Goal: Transaction & Acquisition: Purchase product/service

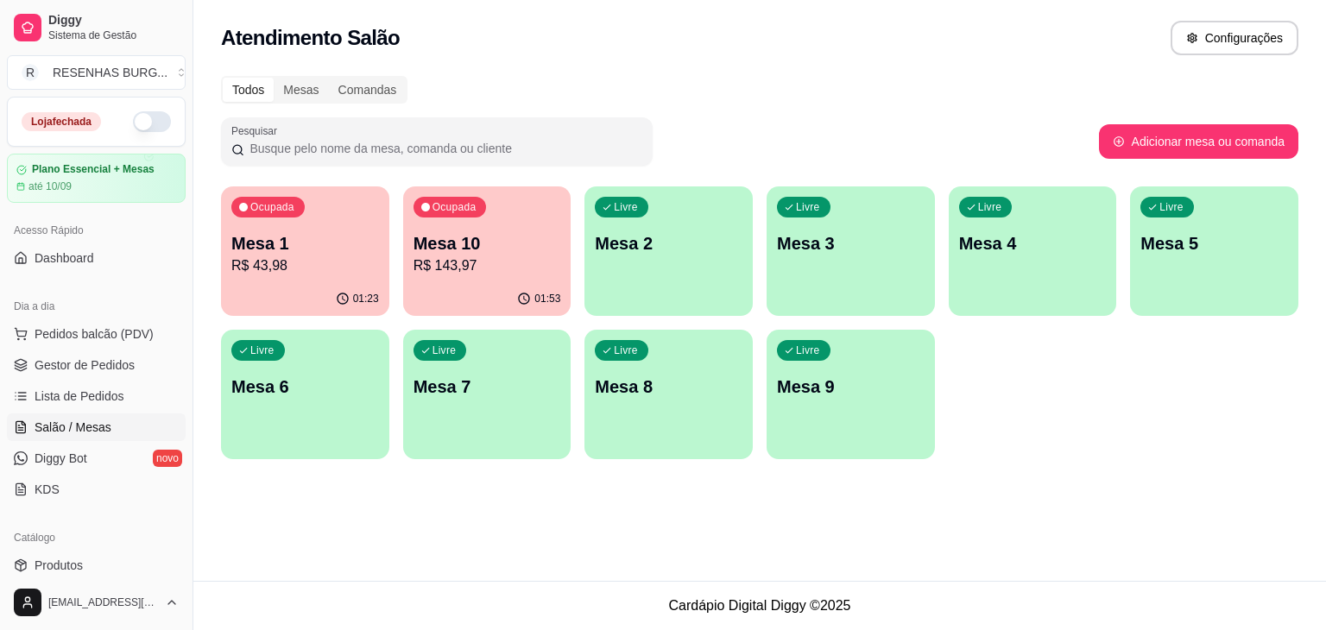
click at [466, 309] on div "01:53" at bounding box center [487, 299] width 168 height 34
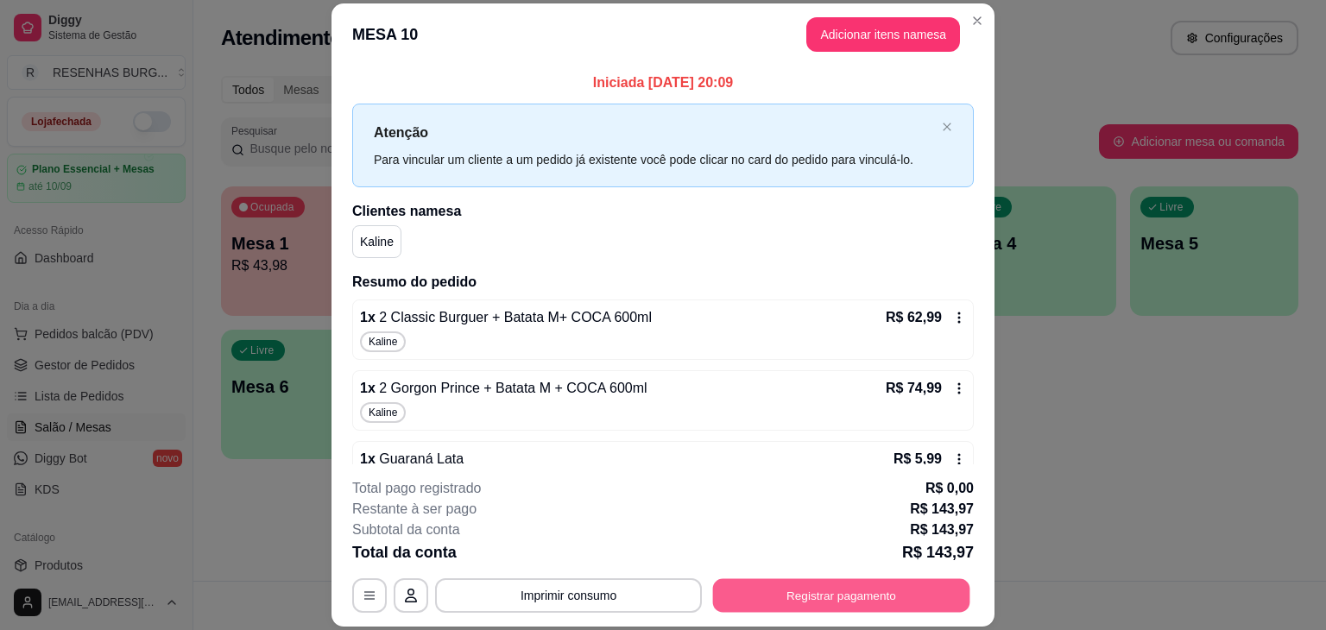
click at [769, 599] on button "Registrar pagamento" at bounding box center [841, 596] width 257 height 34
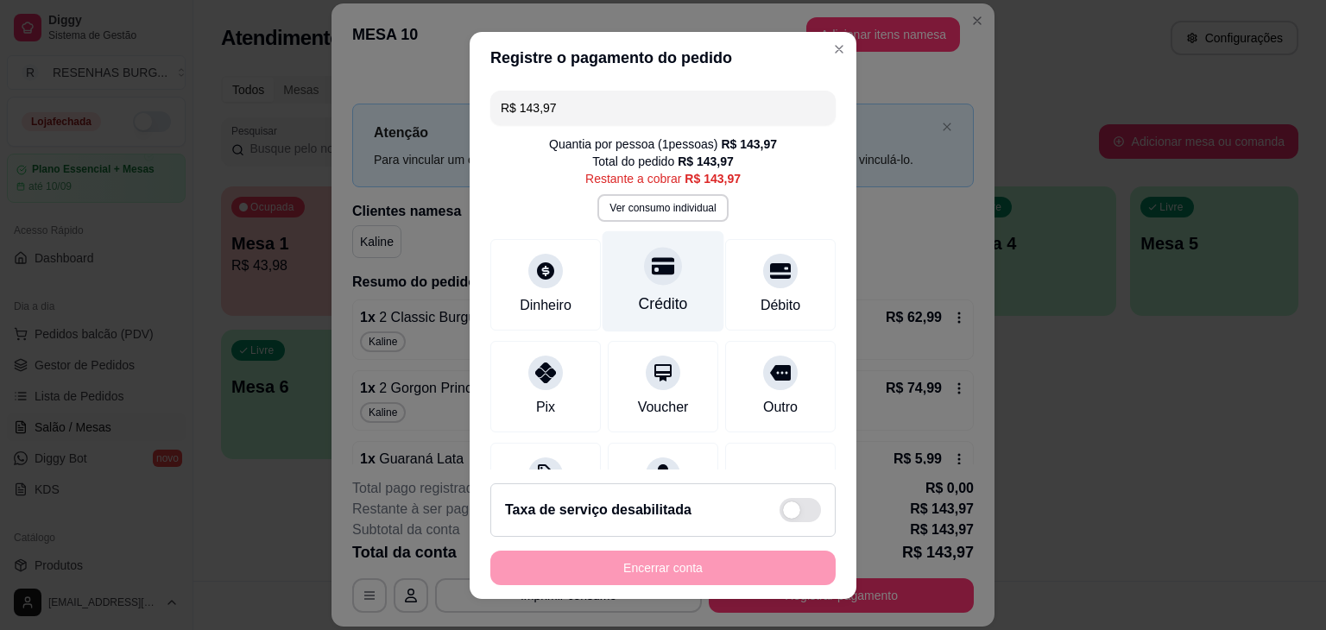
click at [646, 298] on div "Crédito" at bounding box center [663, 304] width 49 height 22
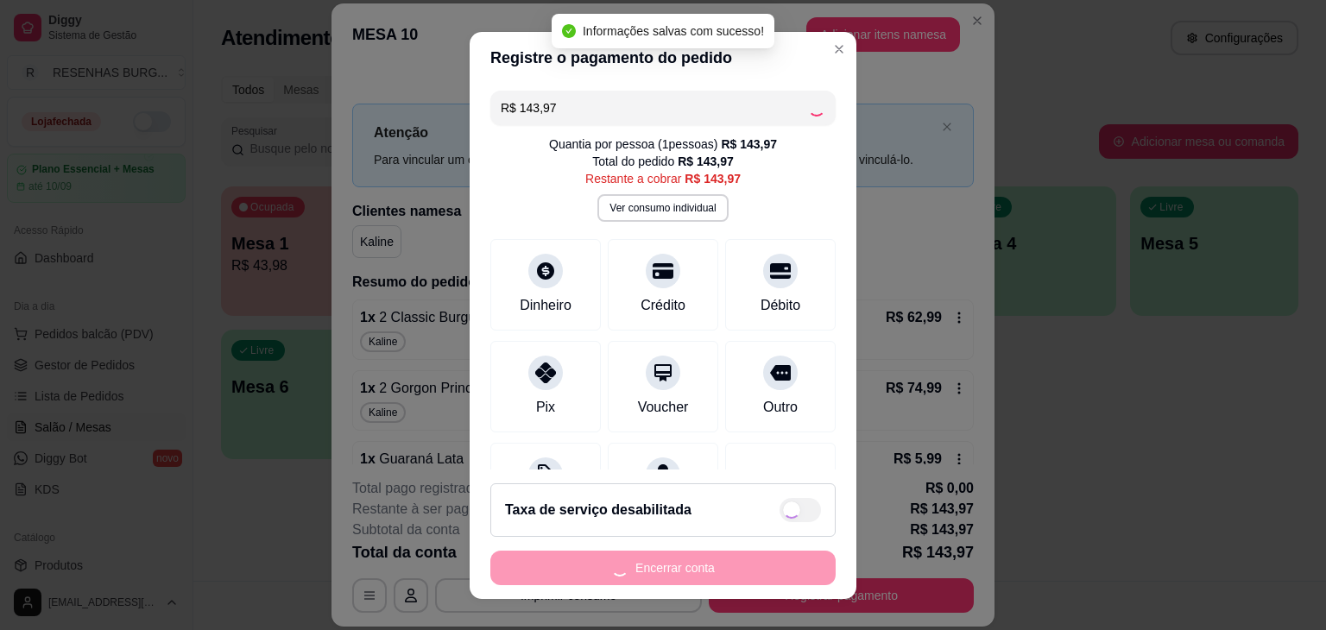
type input "R$ 0,00"
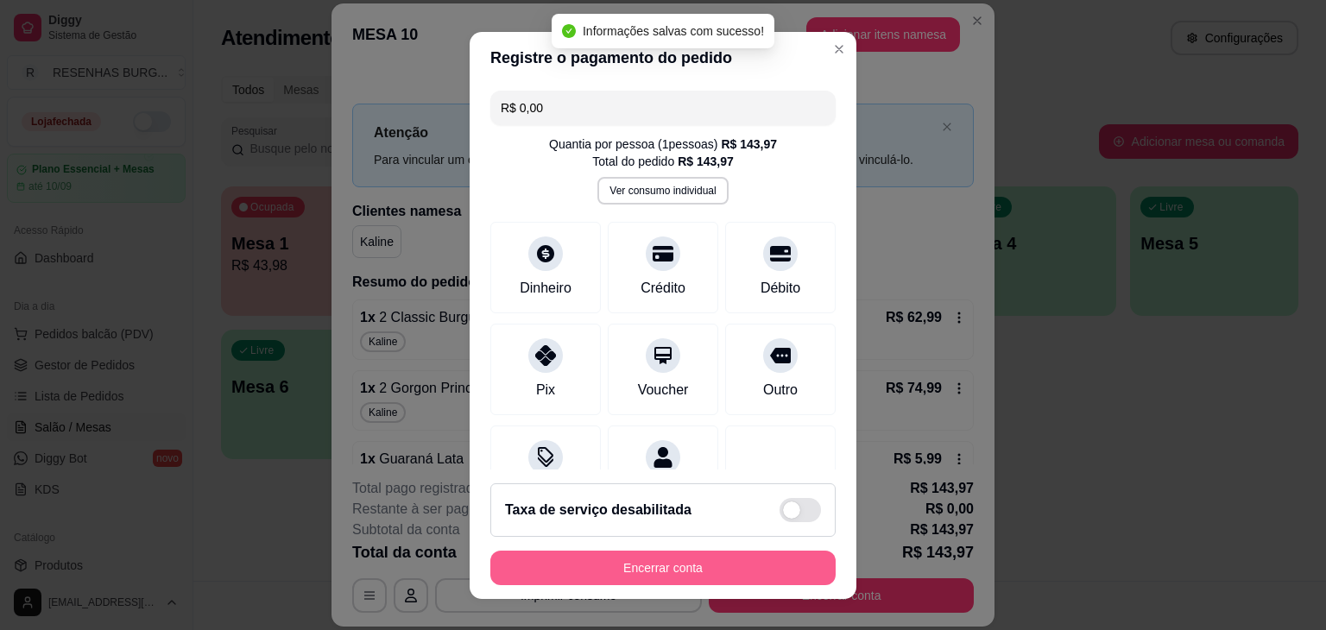
click at [628, 564] on button "Encerrar conta" at bounding box center [662, 568] width 345 height 35
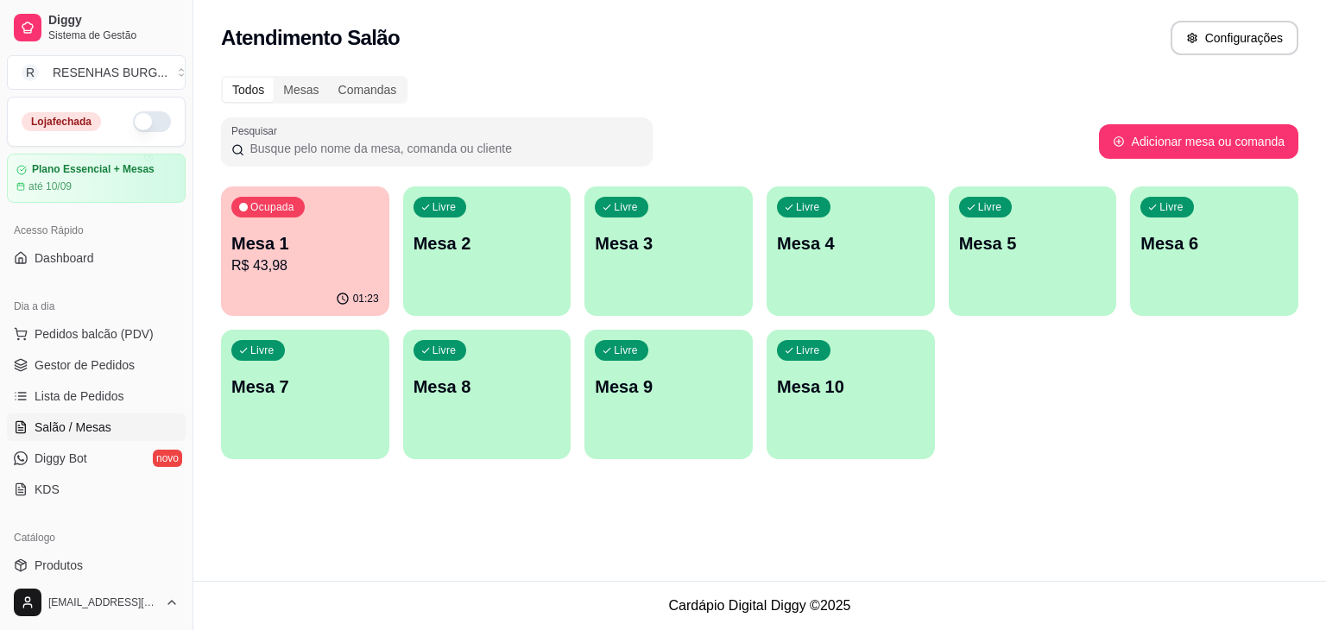
click at [290, 260] on p "R$ 43,98" at bounding box center [305, 266] width 148 height 21
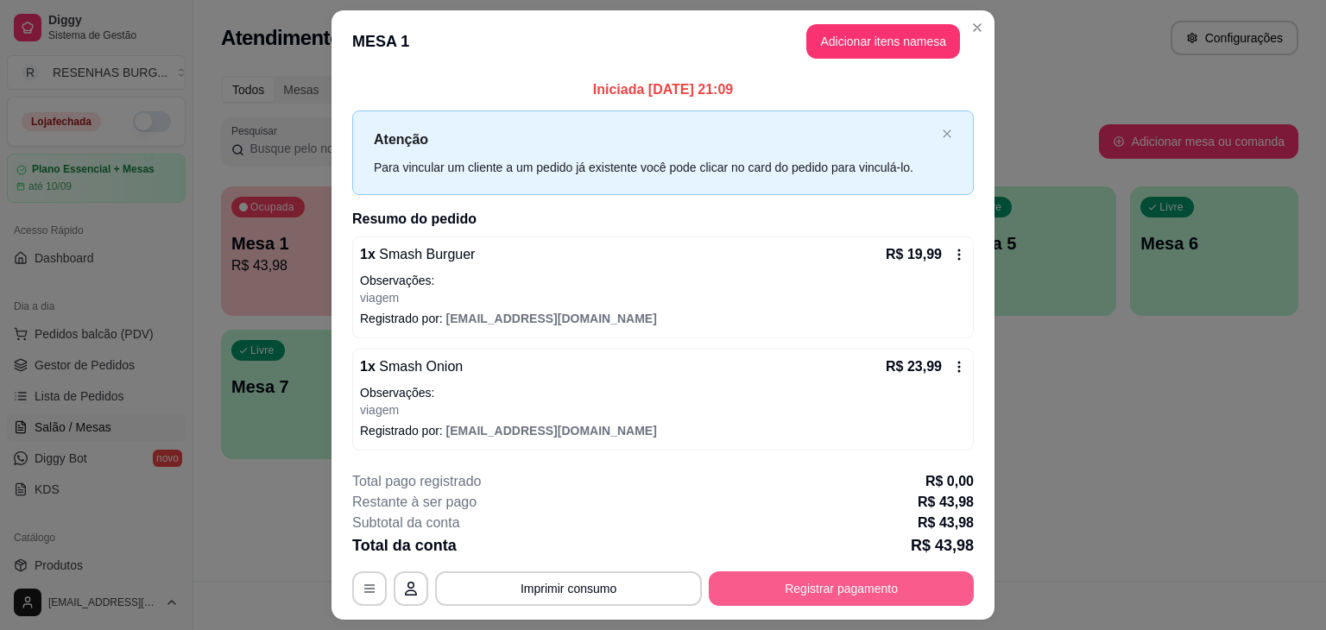
click at [815, 585] on button "Registrar pagamento" at bounding box center [841, 589] width 265 height 35
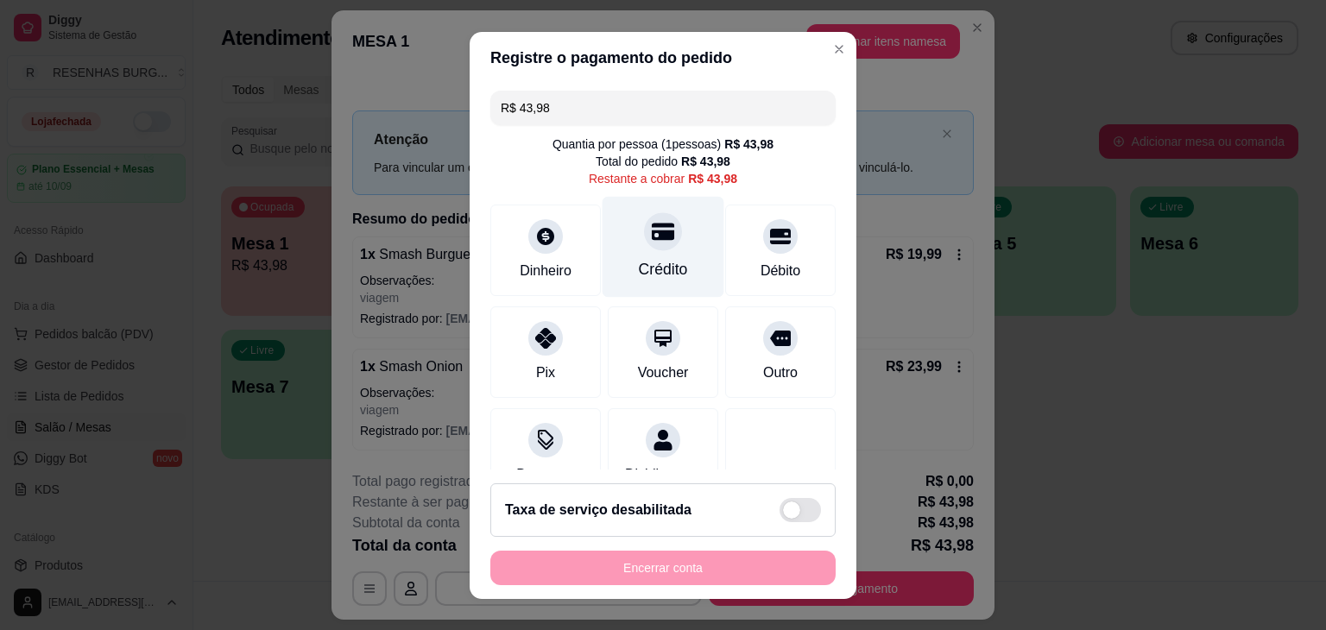
click at [653, 281] on div "Crédito" at bounding box center [664, 246] width 122 height 101
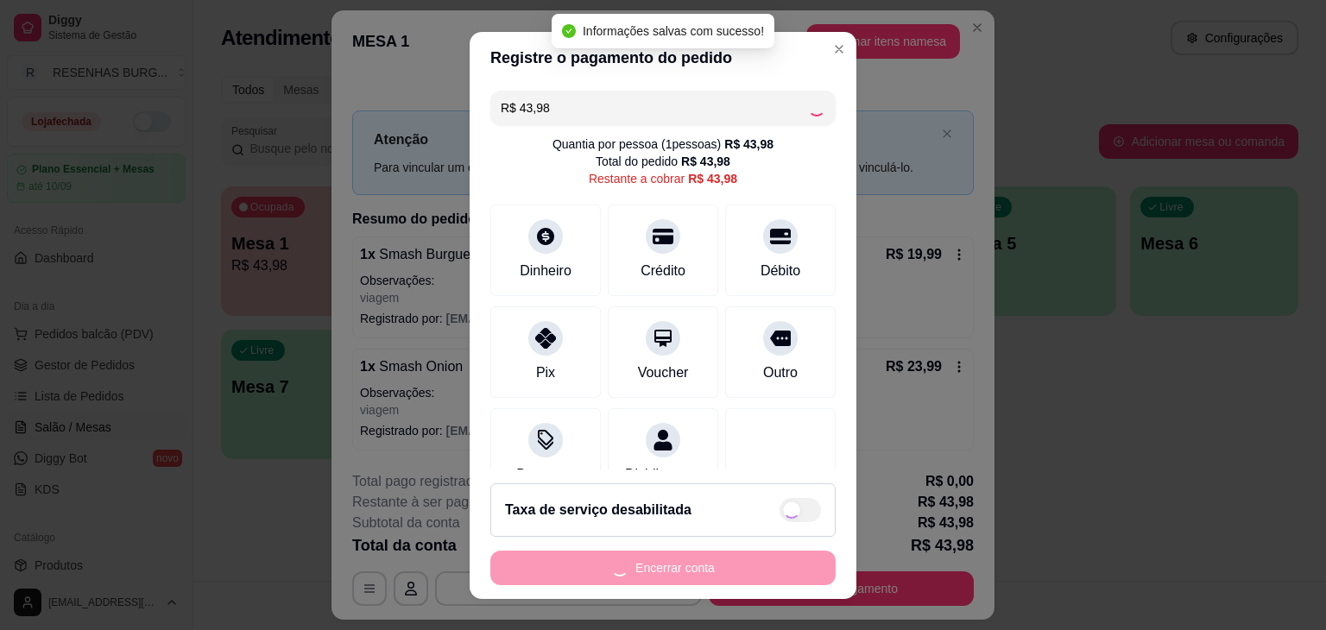
type input "R$ 0,00"
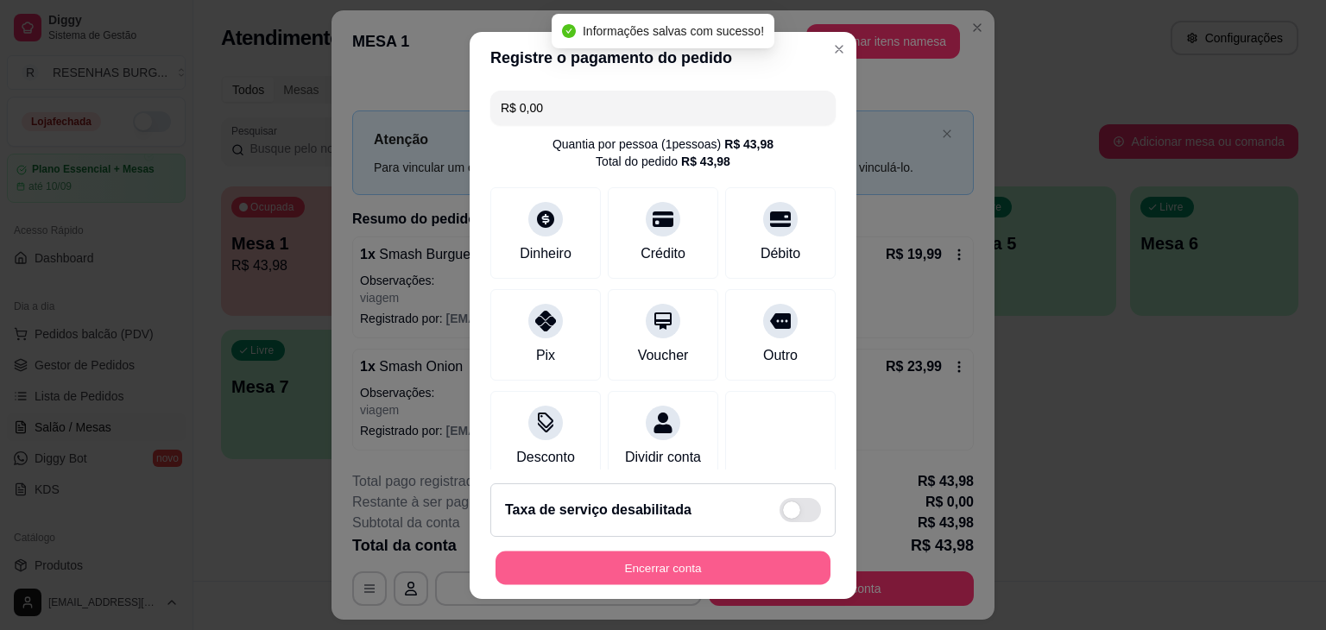
click at [777, 562] on button "Encerrar conta" at bounding box center [663, 568] width 335 height 34
